Goal: Task Accomplishment & Management: Manage account settings

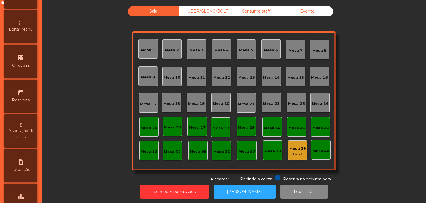
scroll to position [175, 0]
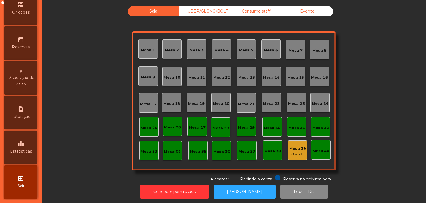
click at [27, 152] on span "Estatísticas" at bounding box center [21, 151] width 22 height 6
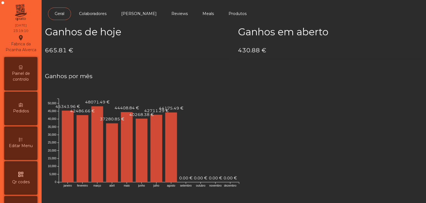
click at [18, 77] on span "Painel de controlo" at bounding box center [21, 77] width 31 height 12
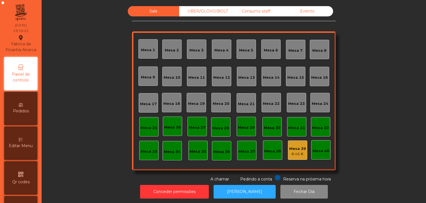
click at [312, 11] on div "Evento" at bounding box center [307, 11] width 51 height 10
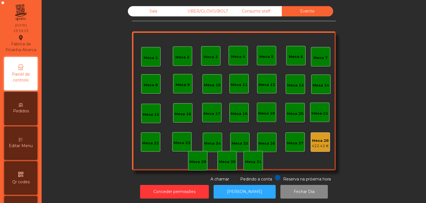
click at [322, 147] on div "422.42 €" at bounding box center [320, 146] width 17 height 6
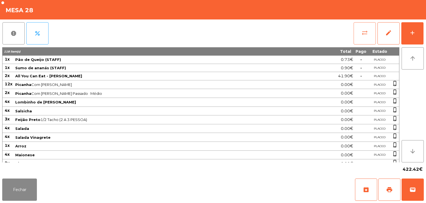
click at [359, 33] on button "sync_alt" at bounding box center [365, 33] width 22 height 22
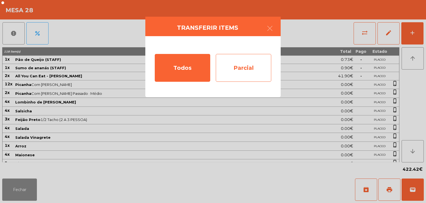
click at [260, 64] on div "Parcial" at bounding box center [244, 68] width 56 height 28
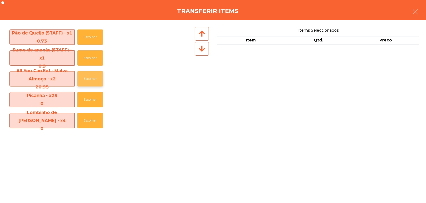
click at [83, 80] on button "Escolher" at bounding box center [90, 78] width 26 height 15
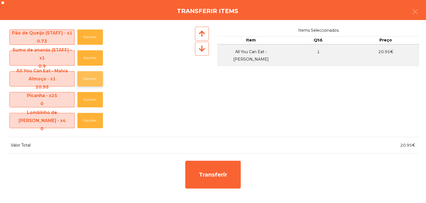
click at [83, 80] on button "Escolher" at bounding box center [90, 78] width 26 height 15
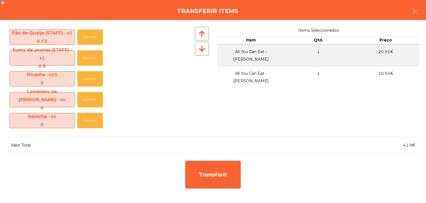
click at [201, 53] on div at bounding box center [202, 49] width 14 height 14
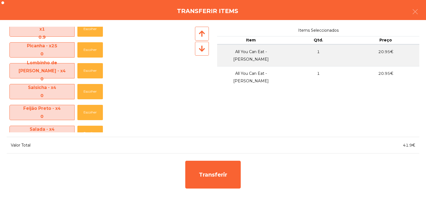
click at [201, 53] on div at bounding box center [202, 49] width 14 height 14
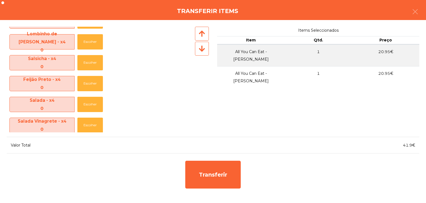
click at [201, 53] on div at bounding box center [202, 49] width 14 height 14
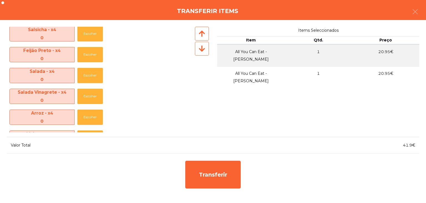
click at [201, 53] on div at bounding box center [202, 49] width 14 height 14
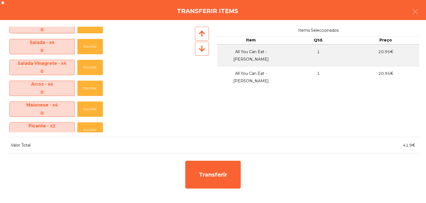
click at [201, 53] on div at bounding box center [202, 49] width 14 height 14
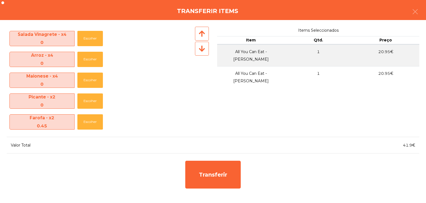
click at [201, 53] on div at bounding box center [202, 49] width 14 height 14
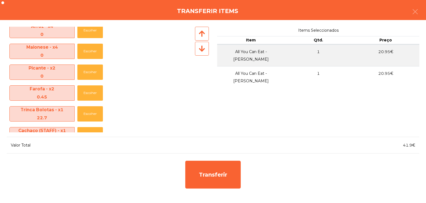
click at [201, 53] on div at bounding box center [202, 49] width 14 height 14
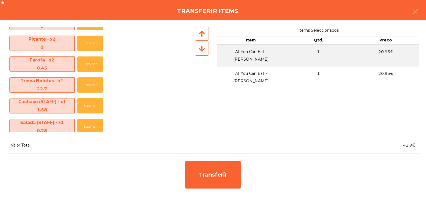
click at [201, 53] on div at bounding box center [202, 49] width 14 height 14
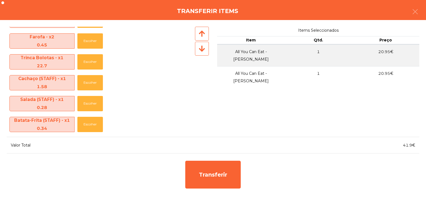
scroll to position [231, 0]
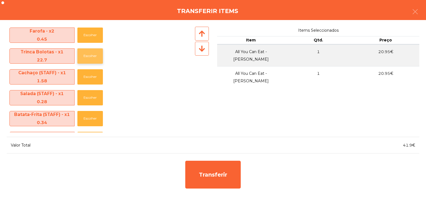
click at [87, 56] on button "Escolher" at bounding box center [90, 55] width 26 height 15
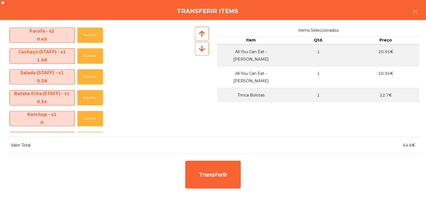
click at [207, 49] on div at bounding box center [202, 49] width 14 height 14
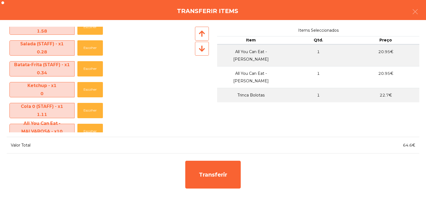
click at [207, 49] on div at bounding box center [202, 49] width 14 height 14
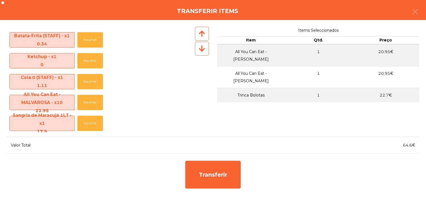
click at [207, 49] on div at bounding box center [202, 49] width 14 height 14
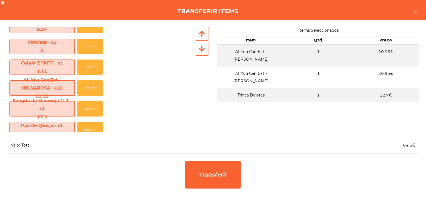
scroll to position [318, 0]
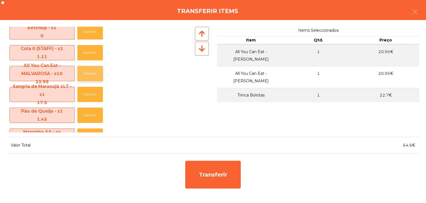
click at [100, 77] on button "Escolher" at bounding box center [90, 73] width 26 height 15
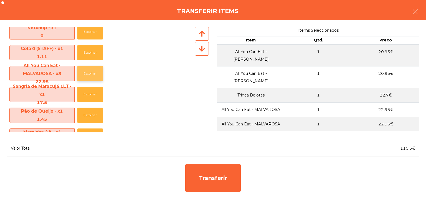
click at [100, 77] on button "Escolher" at bounding box center [90, 73] width 26 height 15
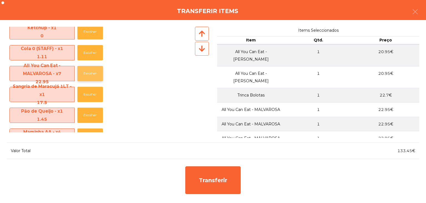
click at [85, 74] on button "Escolher" at bounding box center [90, 73] width 26 height 15
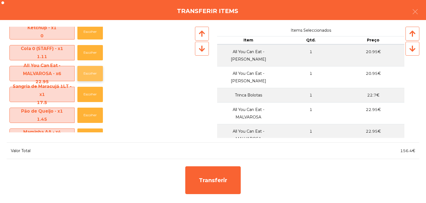
click at [85, 74] on button "Escolher" at bounding box center [90, 73] width 26 height 15
click at [92, 116] on button "Escolher" at bounding box center [90, 114] width 26 height 15
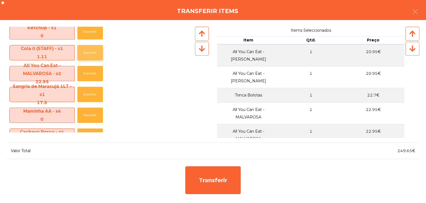
click at [91, 49] on button "Escolher" at bounding box center [90, 52] width 26 height 15
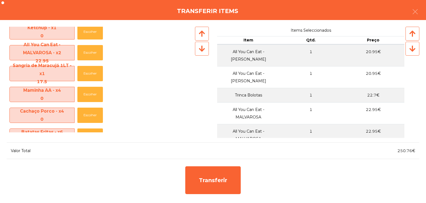
click at [197, 52] on div at bounding box center [202, 49] width 14 height 14
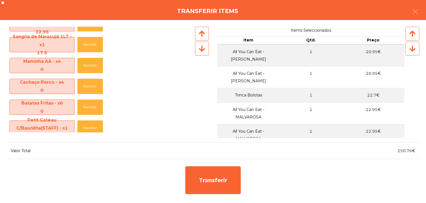
click at [197, 52] on div at bounding box center [202, 49] width 14 height 14
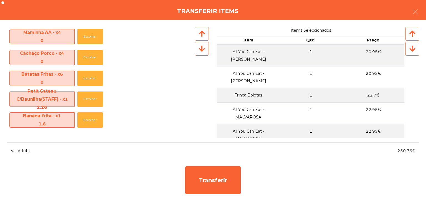
click at [197, 52] on div at bounding box center [202, 49] width 14 height 14
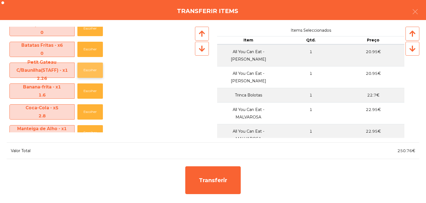
click at [95, 74] on button "Escolher" at bounding box center [90, 69] width 26 height 15
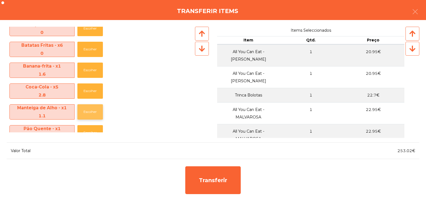
click at [88, 112] on button "Escolher" at bounding box center [90, 111] width 26 height 15
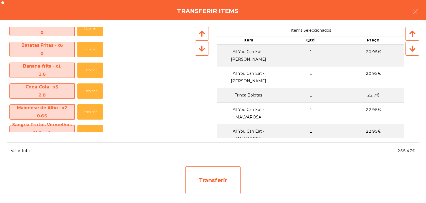
click at [197, 172] on div "Transferir" at bounding box center [213, 180] width 56 height 28
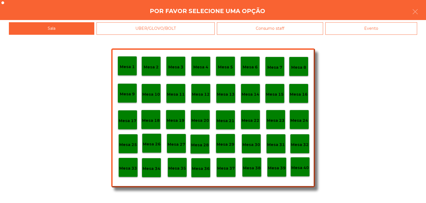
click at [225, 142] on p "Mesa 29" at bounding box center [226, 144] width 18 height 6
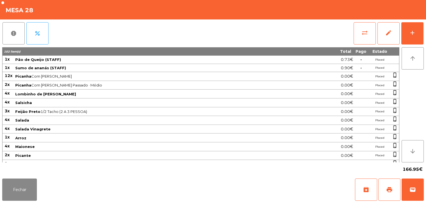
scroll to position [274, 0]
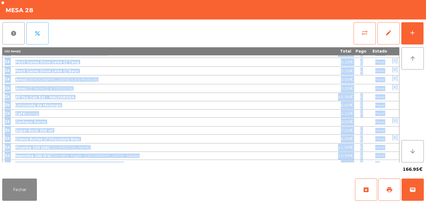
drag, startPoint x: 4, startPoint y: 59, endPoint x: 380, endPoint y: 157, distance: 388.5
copy tbody "4l Ips do Sitame (CONSE) 4.14€ - Adipis 9e Sedd ei tempor (INCID) 5.77€ - Utlab…"
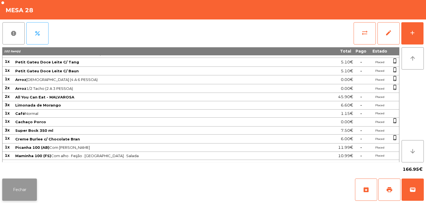
click at [27, 185] on button "Fechar" at bounding box center [19, 189] width 35 height 22
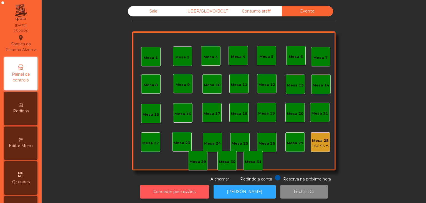
click at [197, 191] on button "Conceder permissões" at bounding box center [174, 192] width 69 height 14
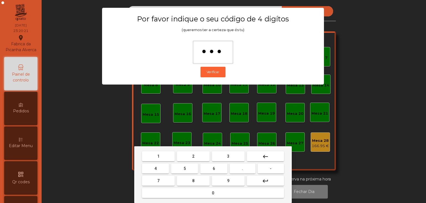
type input "****"
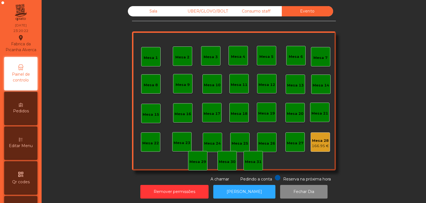
click at [320, 145] on div "166.95 €" at bounding box center [320, 146] width 17 height 6
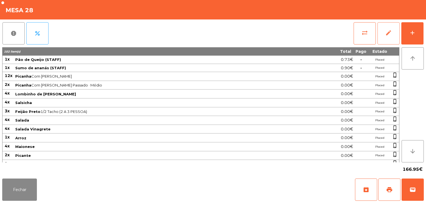
click at [384, 37] on button "edit" at bounding box center [389, 33] width 22 height 22
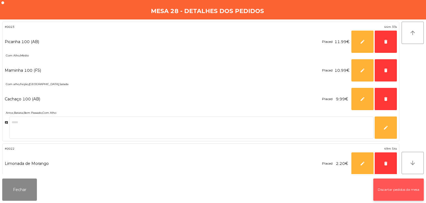
click at [399, 192] on button "Discartar pedidos da mesa" at bounding box center [399, 189] width 51 height 22
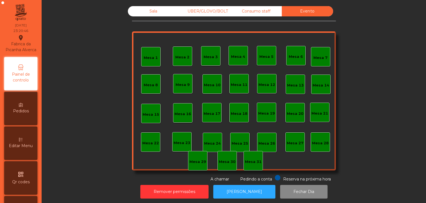
click at [264, 14] on div "Consumo staff" at bounding box center [256, 11] width 51 height 10
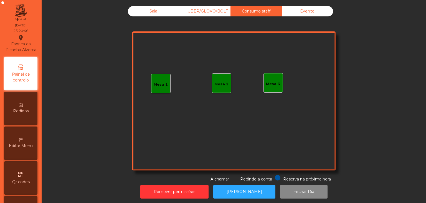
click at [205, 15] on div "UBER/GLOVO/BOLT" at bounding box center [204, 11] width 51 height 10
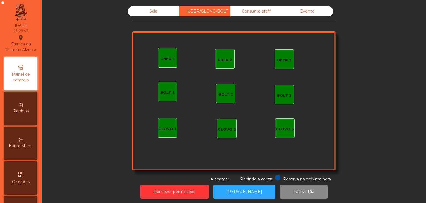
click at [155, 11] on div "Sala" at bounding box center [153, 11] width 51 height 10
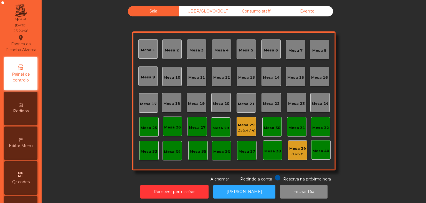
click at [248, 131] on div "255.47 €" at bounding box center [246, 130] width 17 height 6
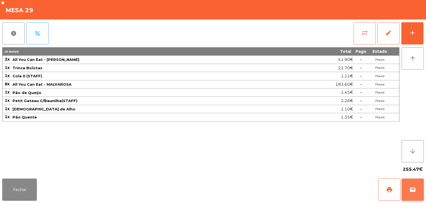
click at [414, 183] on button "wallet" at bounding box center [413, 189] width 22 height 22
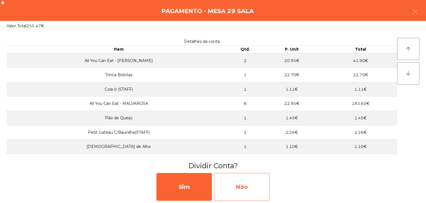
click at [246, 186] on div "Não" at bounding box center [242, 187] width 56 height 28
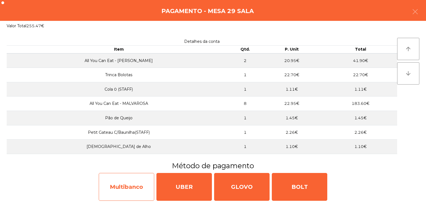
click at [133, 186] on div "Multibanco" at bounding box center [127, 187] width 56 height 28
select select "**"
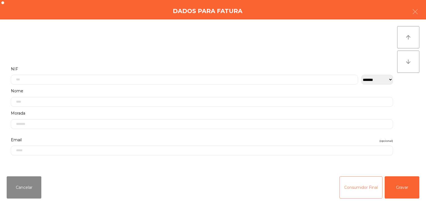
click at [351, 190] on button "Consumidor Final" at bounding box center [361, 187] width 43 height 22
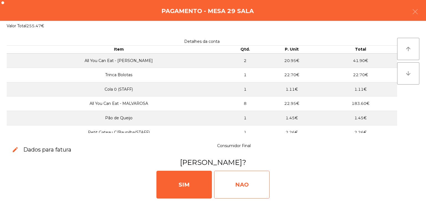
click at [233, 178] on div "NAO" at bounding box center [242, 184] width 56 height 28
